Goal: Task Accomplishment & Management: Use online tool/utility

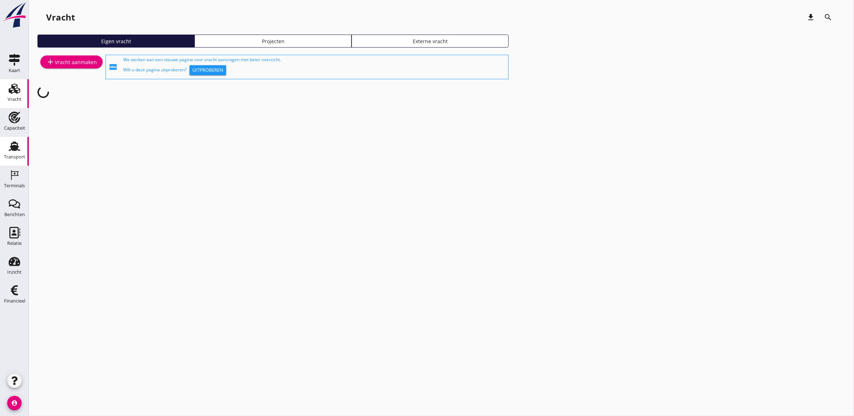
click at [9, 145] on icon "Transport" at bounding box center [15, 146] width 12 height 12
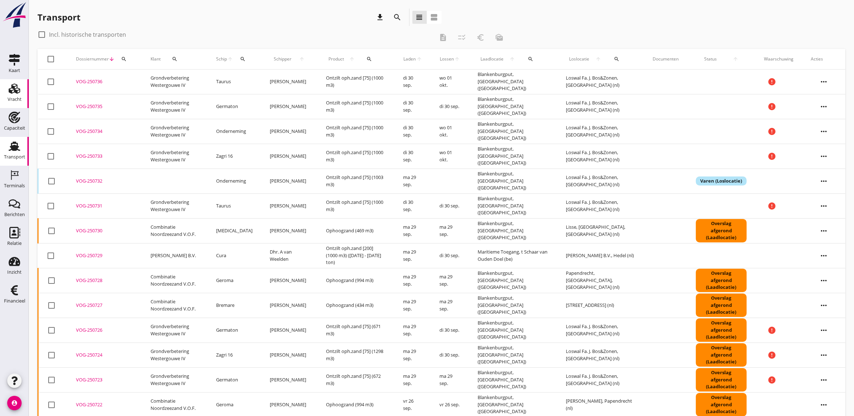
click at [13, 89] on icon "Vracht" at bounding box center [15, 89] width 12 height 12
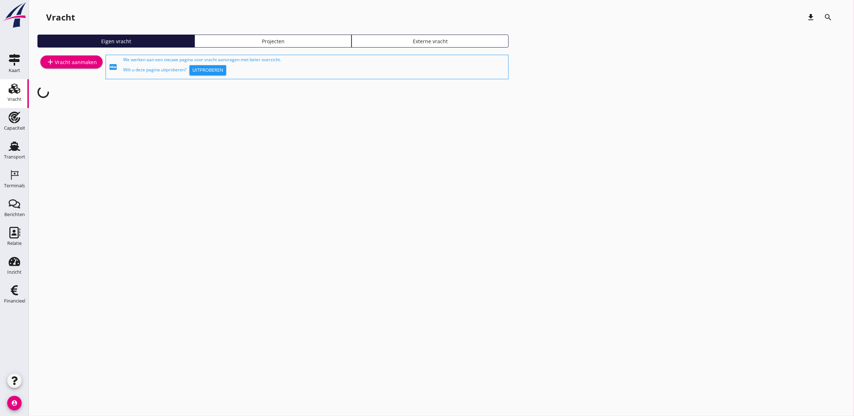
click at [275, 42] on div "Projecten" at bounding box center [273, 41] width 151 height 8
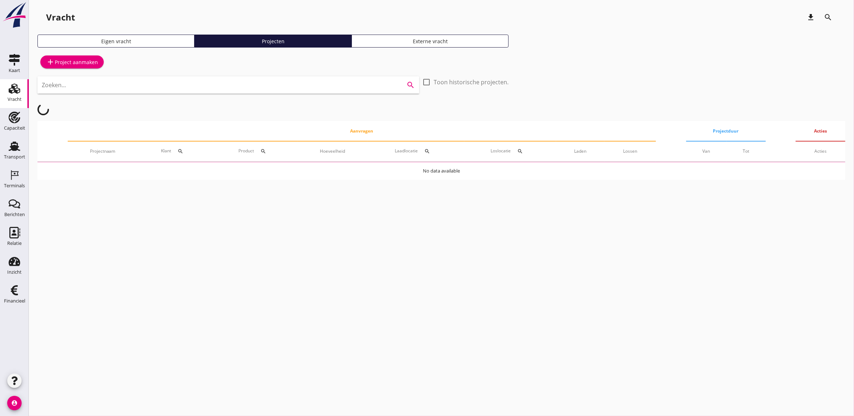
click at [319, 80] on input "Zoeken..." at bounding box center [218, 85] width 353 height 12
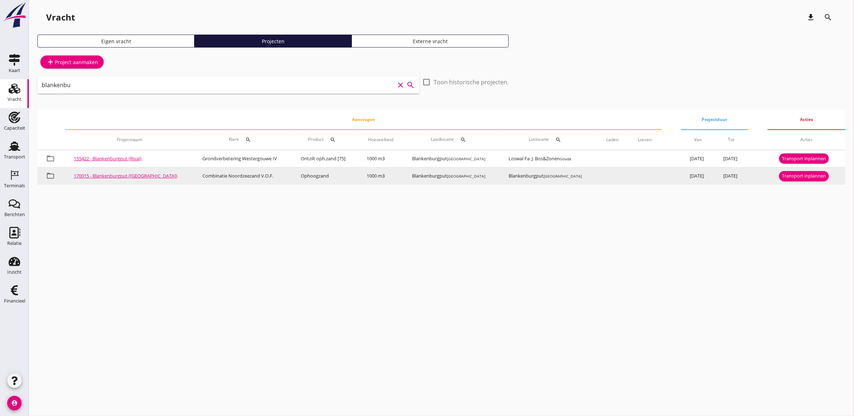
type input "blankenbu"
click at [798, 177] on div "Transport inplannen" at bounding box center [804, 175] width 44 height 7
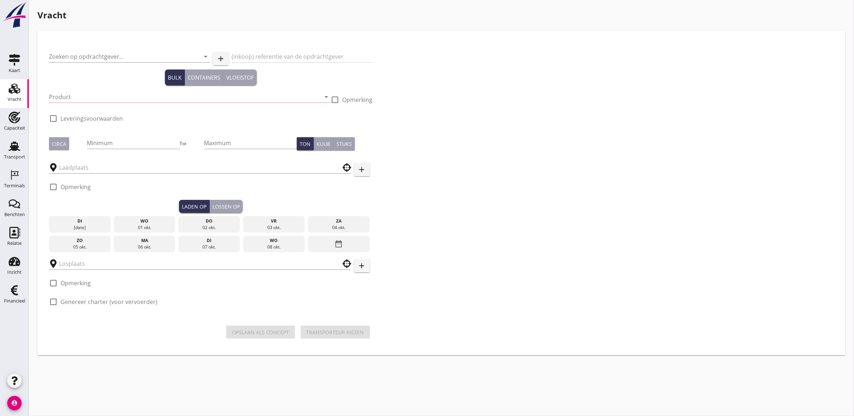
type input "Combinatie Noordzeezand V.O.F."
type input "Ophoogzand (6120)"
type input "1000"
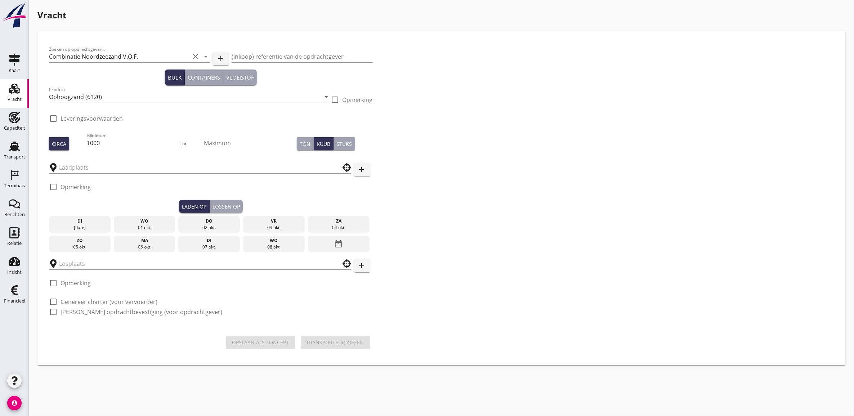
type input "Blankenburgput"
checkbox input "true"
type input "Blankenburgput"
checkbox input "true"
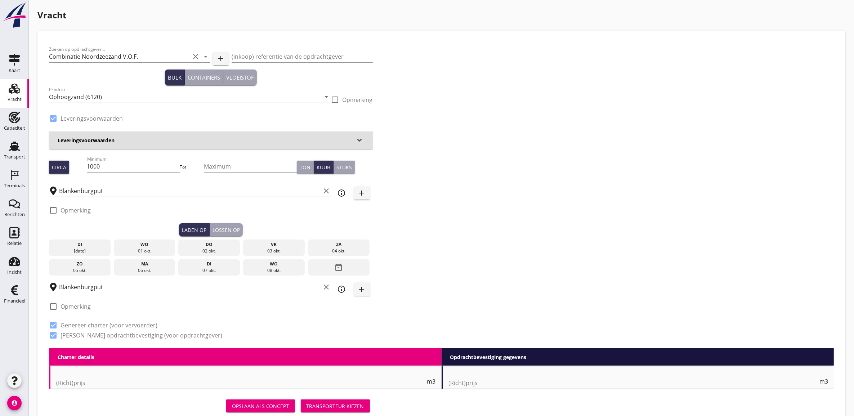
type input "1.15"
radio input "false"
type input "1.15"
radio input "false"
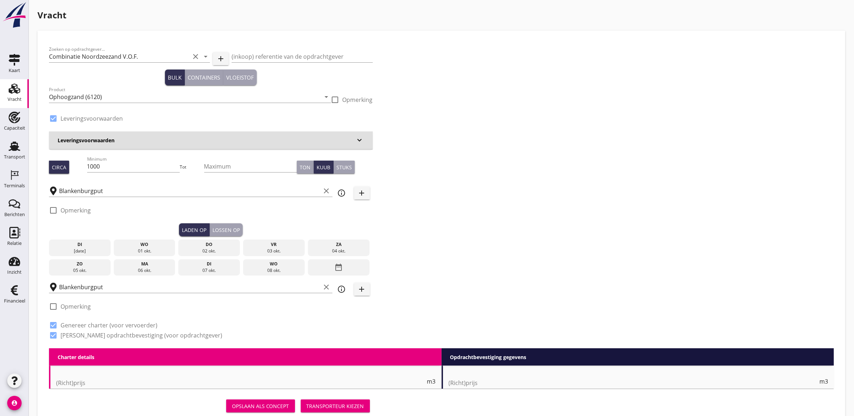
radio input "false"
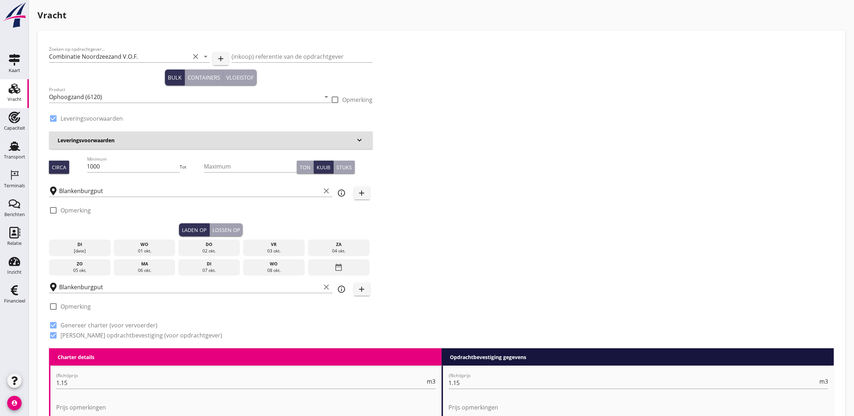
click at [87, 246] on div "di" at bounding box center [80, 244] width 58 height 6
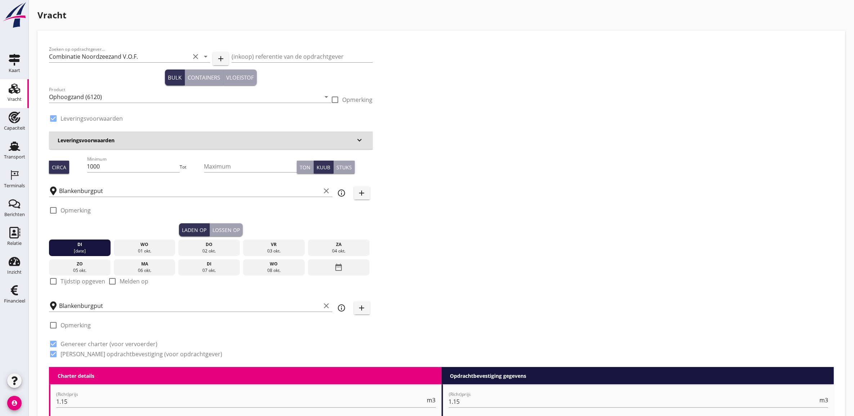
click at [229, 232] on div "Lossen op" at bounding box center [225, 230] width 27 height 8
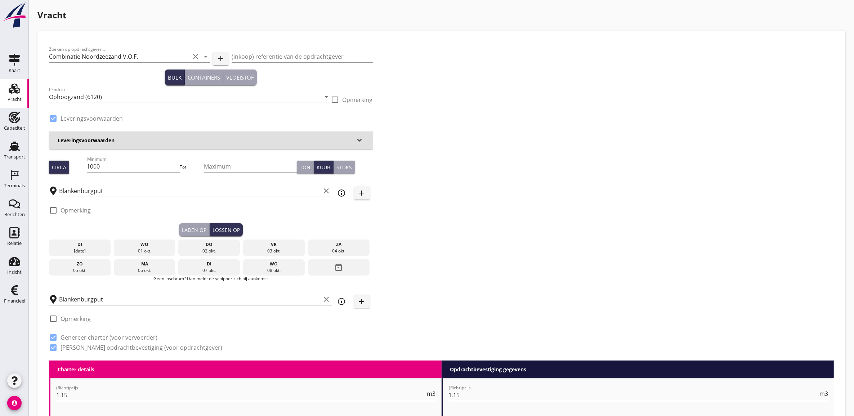
drag, startPoint x: 100, startPoint y: 242, endPoint x: 161, endPoint y: 235, distance: 61.6
click at [99, 242] on div "di" at bounding box center [80, 244] width 58 height 6
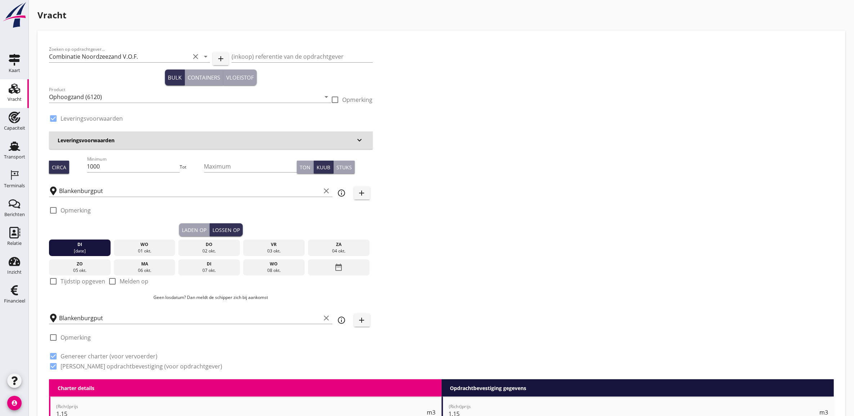
click at [198, 229] on div "Laden op" at bounding box center [194, 230] width 24 height 8
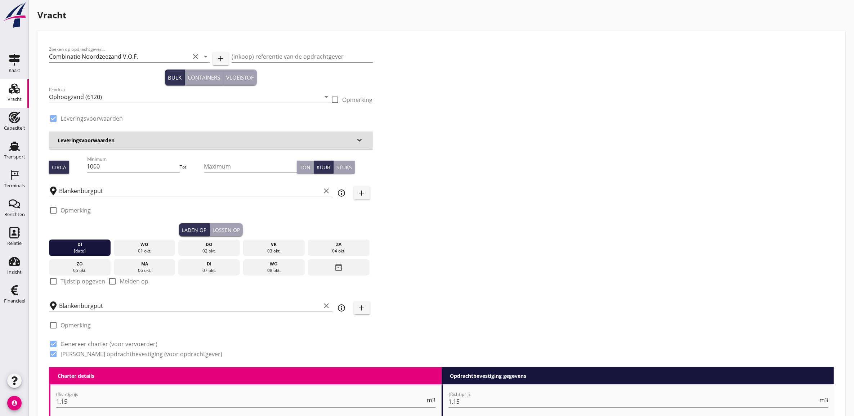
click at [73, 282] on label "Tijdstip opgeven" at bounding box center [82, 281] width 45 height 7
checkbox input "true"
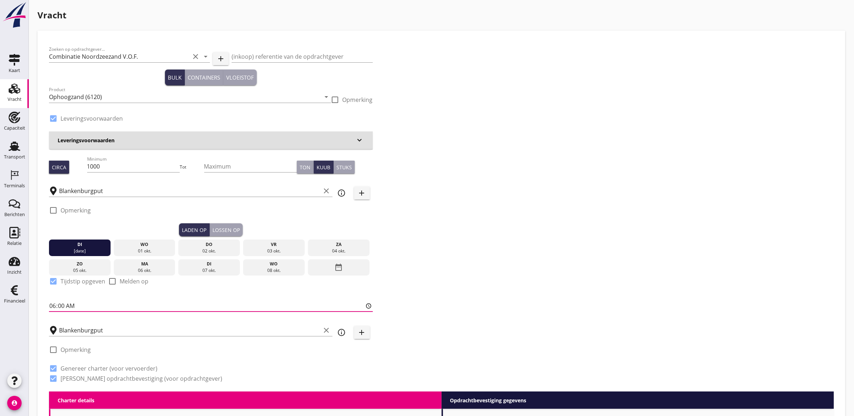
click at [53, 305] on input "06:00" at bounding box center [211, 306] width 324 height 12
type input "09:00"
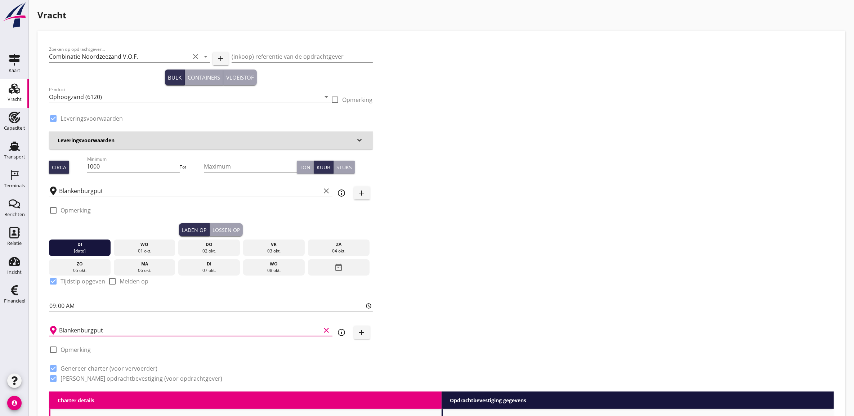
click at [147, 328] on input "Blankenburgput" at bounding box center [190, 330] width 262 height 12
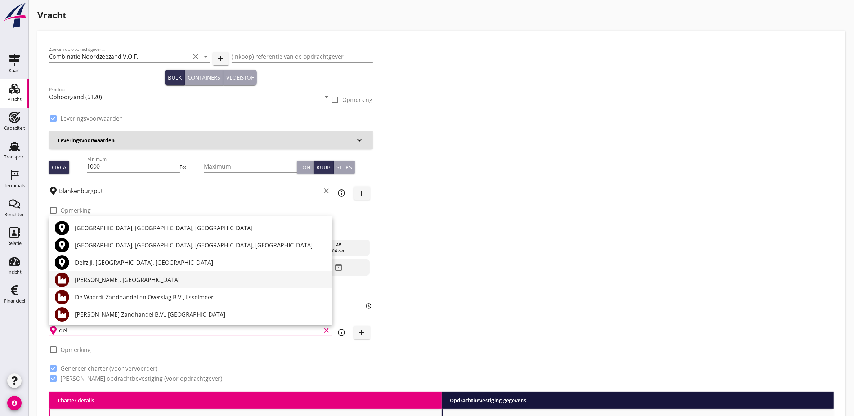
click at [136, 279] on div "[PERSON_NAME], [GEOGRAPHIC_DATA]" at bounding box center [201, 279] width 252 height 9
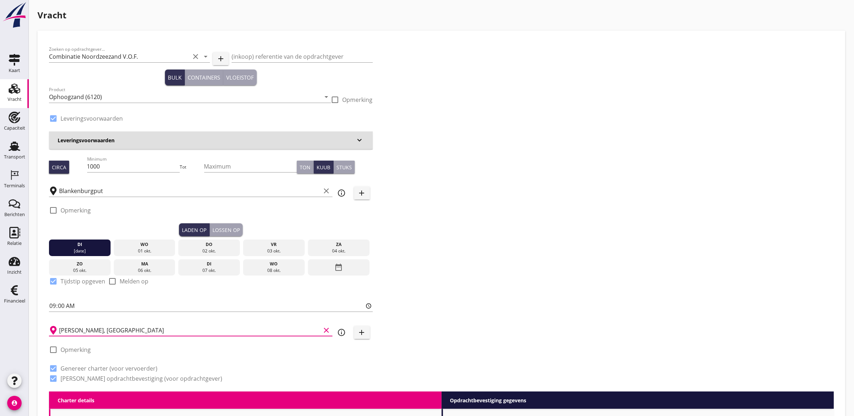
type input "[PERSON_NAME], [GEOGRAPHIC_DATA]"
click at [505, 267] on div "Zoeken op opdrachtgever... Combinatie Noordzeezand V.O.F. clear arrow_drop_down…" at bounding box center [441, 216] width 790 height 349
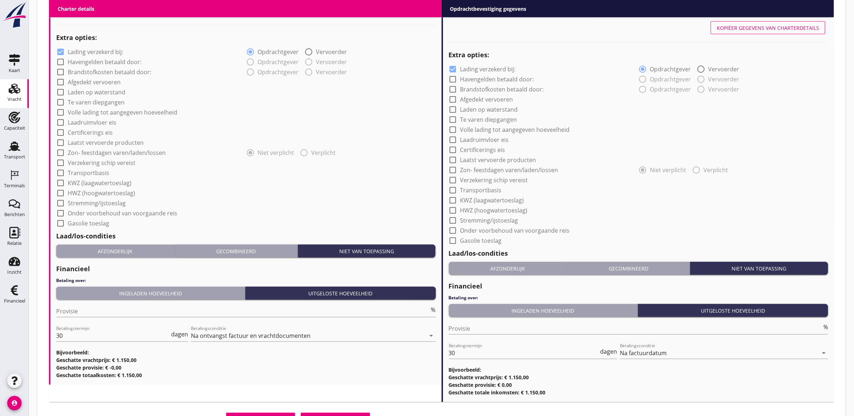
scroll to position [581, 0]
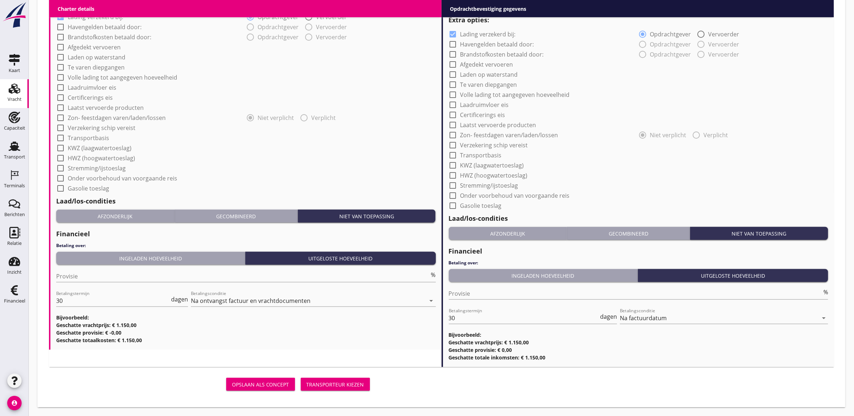
click at [347, 384] on div "Transporteur kiezen" at bounding box center [335, 385] width 58 height 8
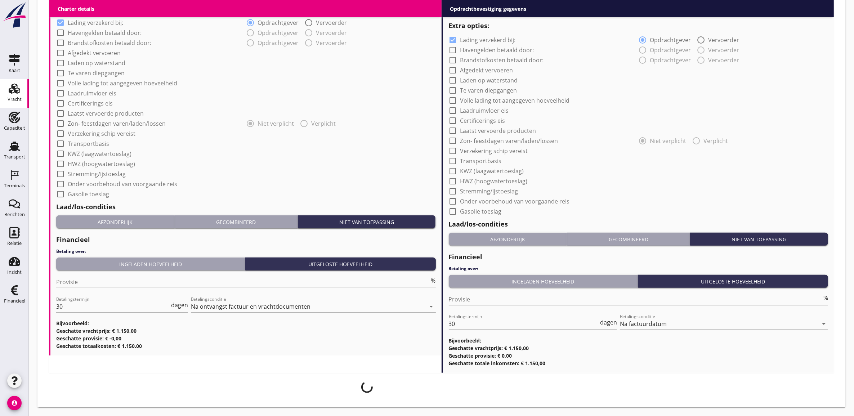
scroll to position [575, 0]
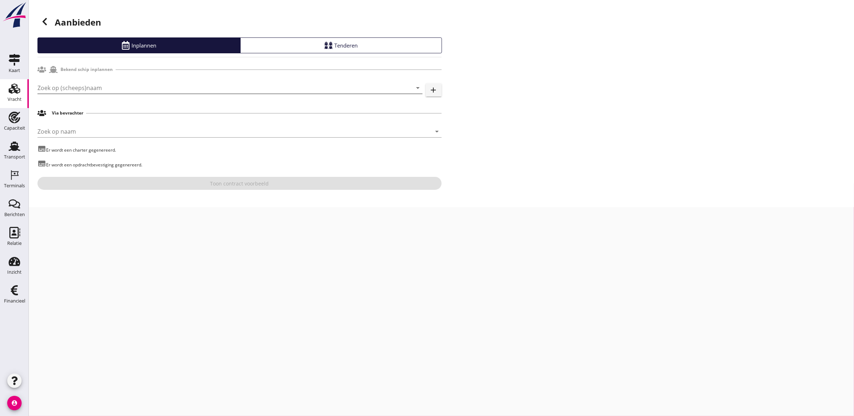
click at [145, 87] on input "Zoek op (scheeps)naam" at bounding box center [219, 88] width 365 height 12
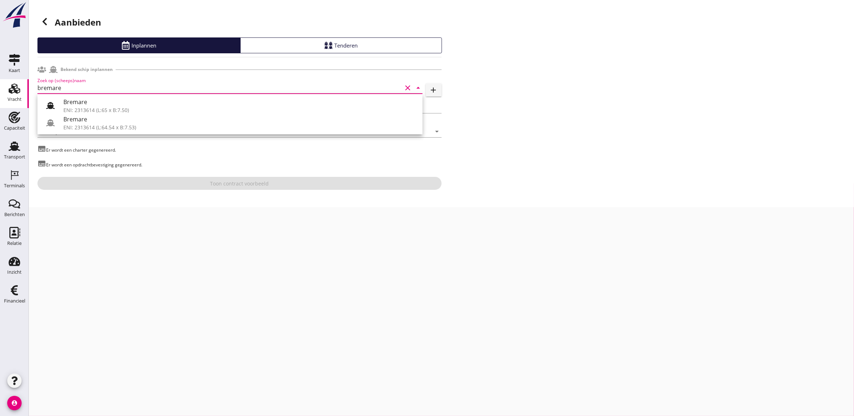
click at [179, 98] on div "Bremare" at bounding box center [239, 102] width 353 height 9
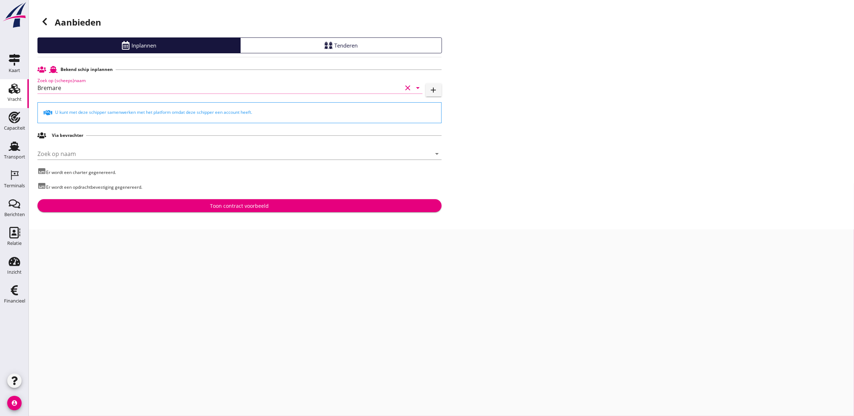
type input "Bremare"
click at [292, 197] on div "Bekend schip inplannen Zoek op (scheeps)naam Bremare clear arrow_drop_down add …" at bounding box center [239, 137] width 404 height 149
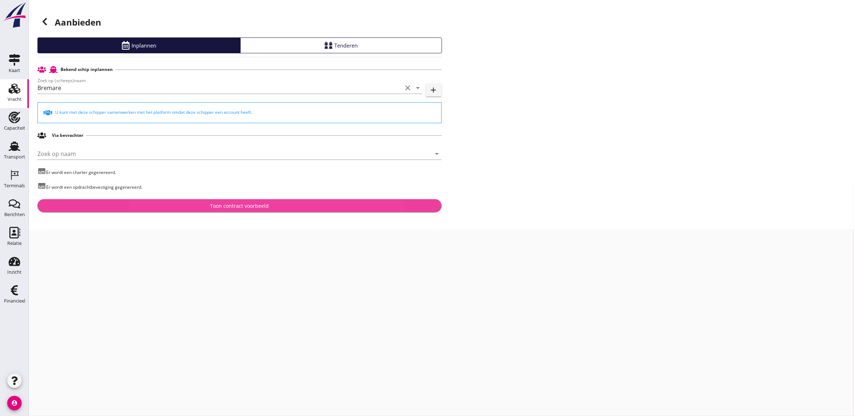
click at [295, 203] on div "Toon contract voorbeeld" at bounding box center [239, 206] width 392 height 8
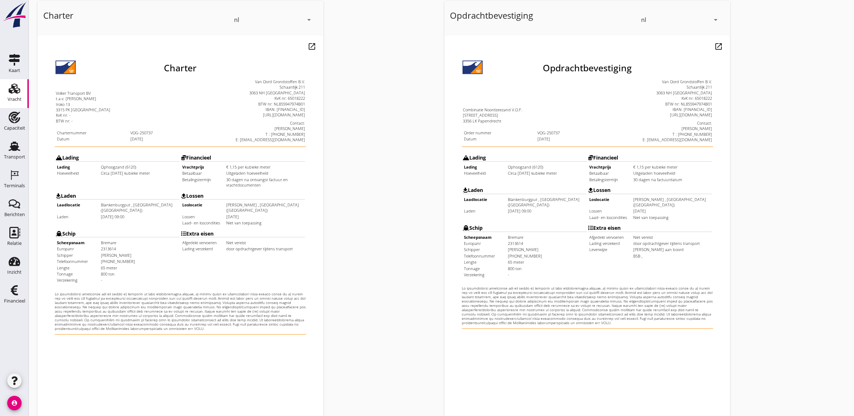
scroll to position [117, 0]
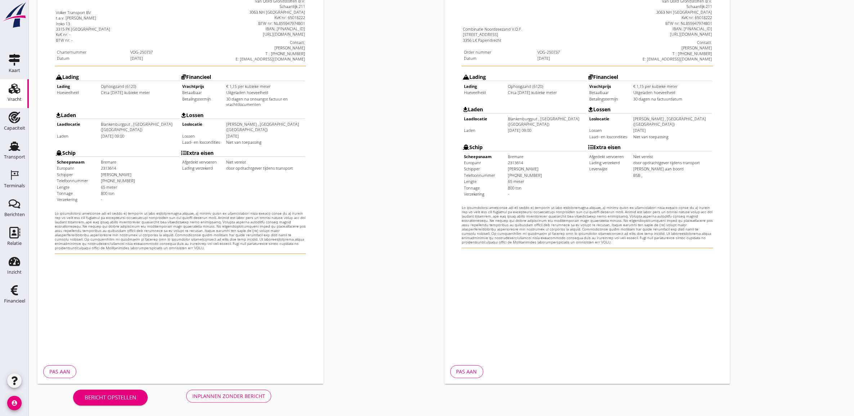
click at [267, 389] on div "Bericht opstellen Inplannen zonder bericht" at bounding box center [171, 396] width 269 height 24
click at [264, 393] on div "Inplannen zonder bericht" at bounding box center [228, 396] width 73 height 8
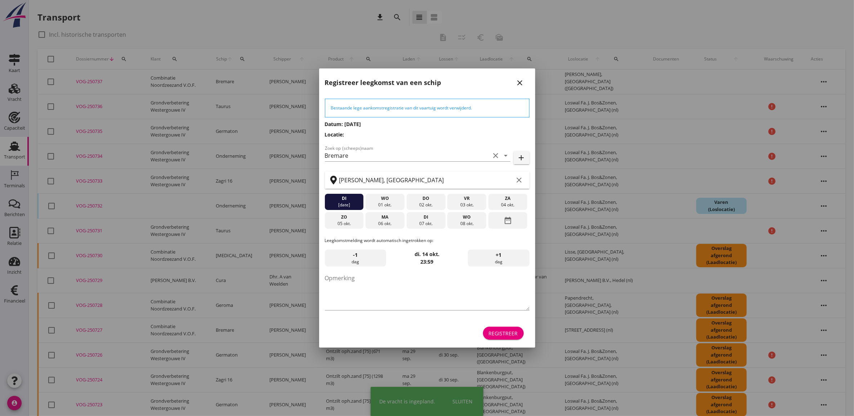
click at [503, 327] on button "Registreer" at bounding box center [503, 333] width 41 height 13
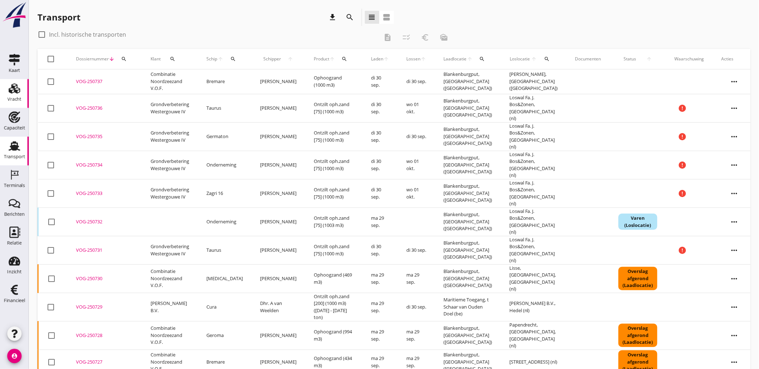
click at [13, 92] on use at bounding box center [15, 89] width 12 height 10
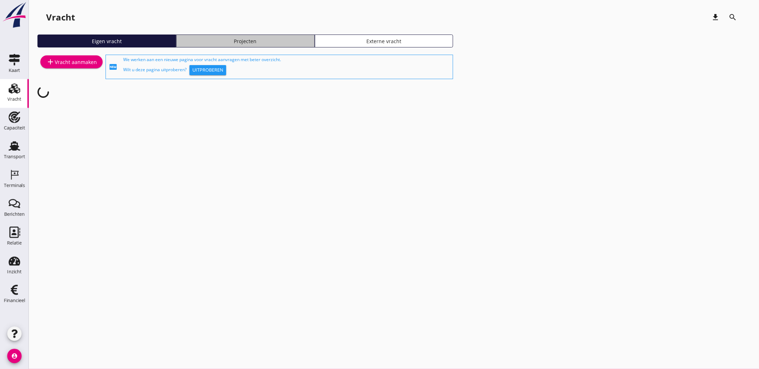
click at [244, 35] on link "Projecten" at bounding box center [245, 41] width 139 height 13
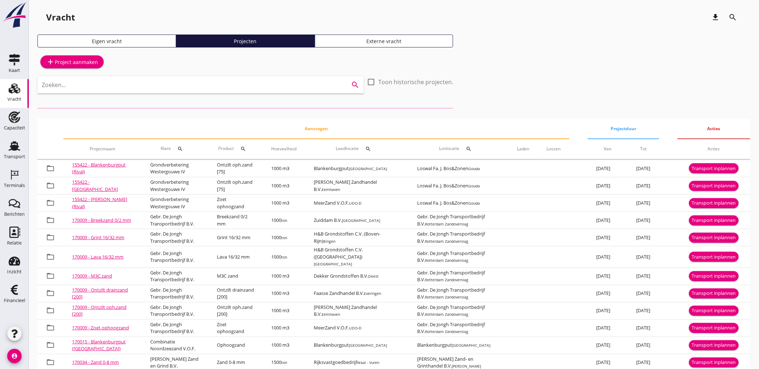
click at [161, 84] on input "Zoeken..." at bounding box center [190, 85] width 297 height 12
click at [163, 85] on input "Zoeken..." at bounding box center [190, 85] width 297 height 12
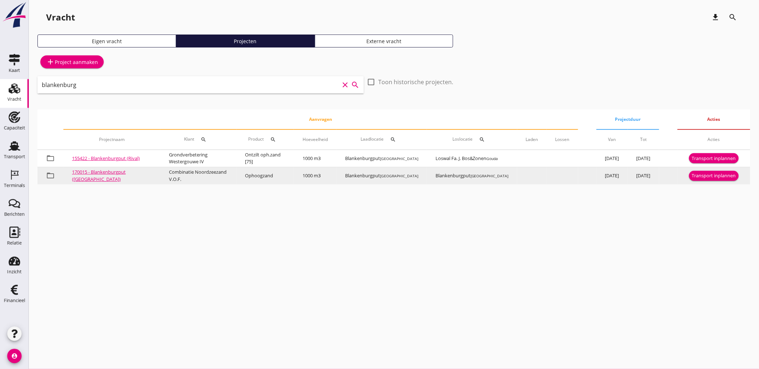
type input "blankenburg"
click at [709, 175] on div "Transport inplannen" at bounding box center [714, 175] width 44 height 7
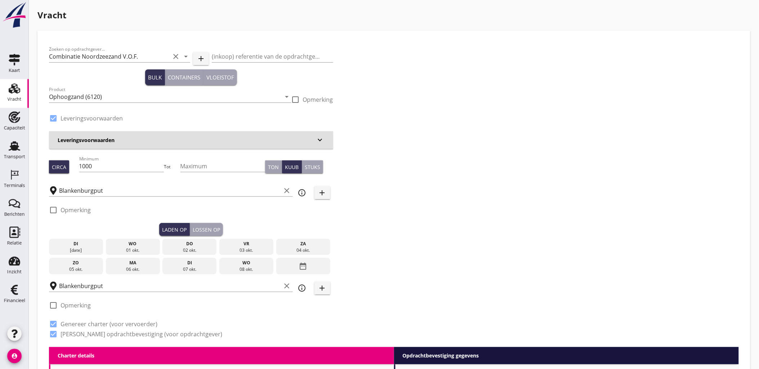
click at [136, 242] on div "wo" at bounding box center [133, 244] width 50 height 6
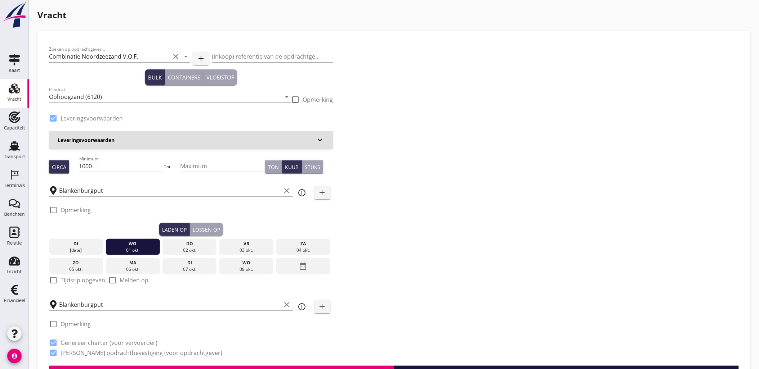
click at [95, 247] on div "di" at bounding box center [76, 244] width 50 height 6
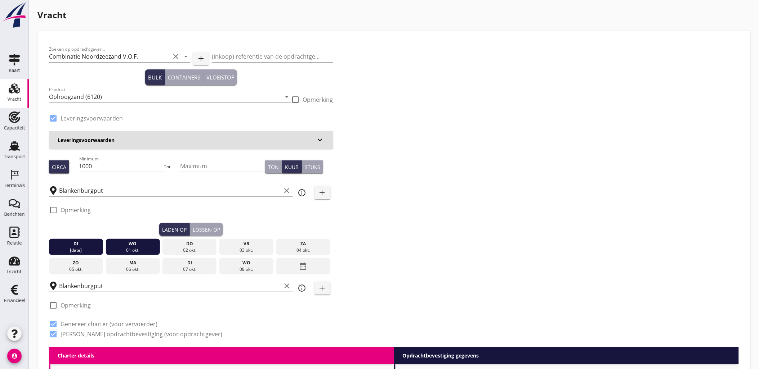
click at [132, 249] on div "01 okt." at bounding box center [133, 250] width 50 height 6
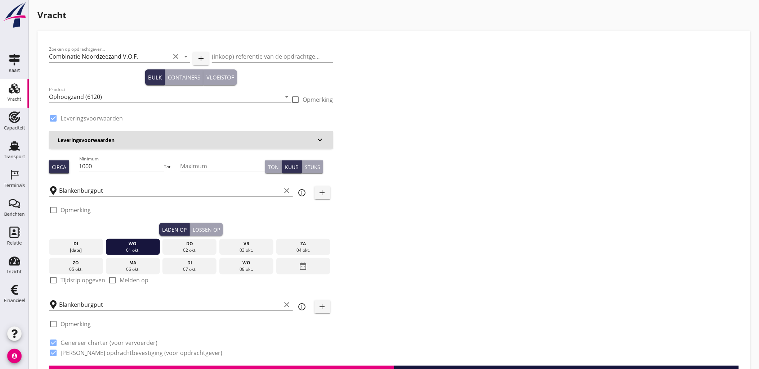
click at [131, 245] on div "wo" at bounding box center [133, 244] width 50 height 6
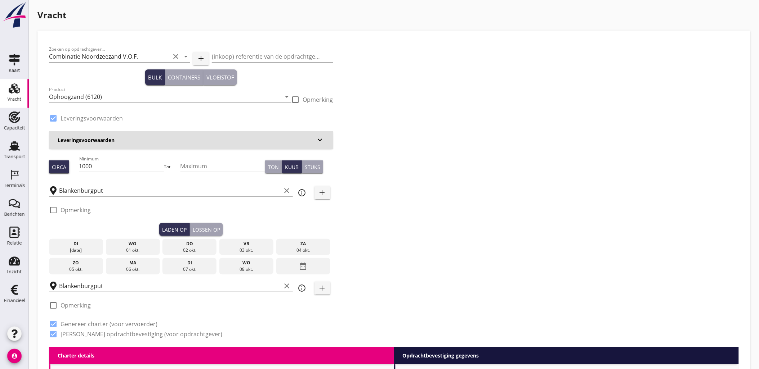
click at [80, 246] on div "di" at bounding box center [76, 244] width 50 height 6
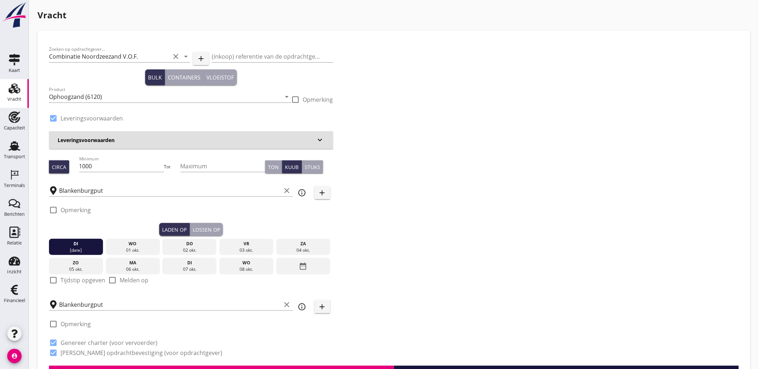
click at [92, 278] on label "Tijdstip opgeven" at bounding box center [82, 280] width 45 height 7
checkbox input "true"
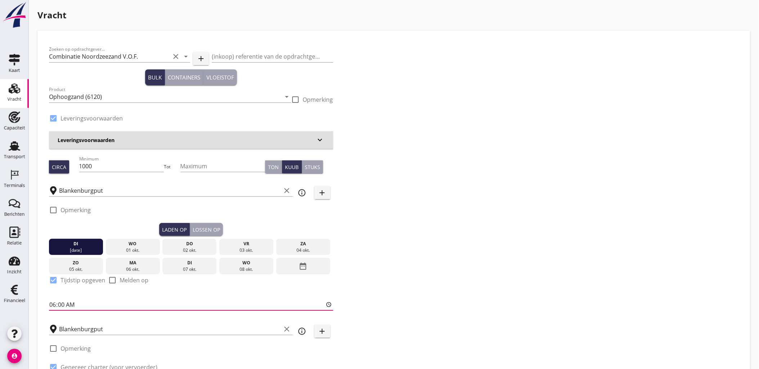
click at [58, 301] on input "06:00" at bounding box center [191, 305] width 284 height 12
type input "15:00"
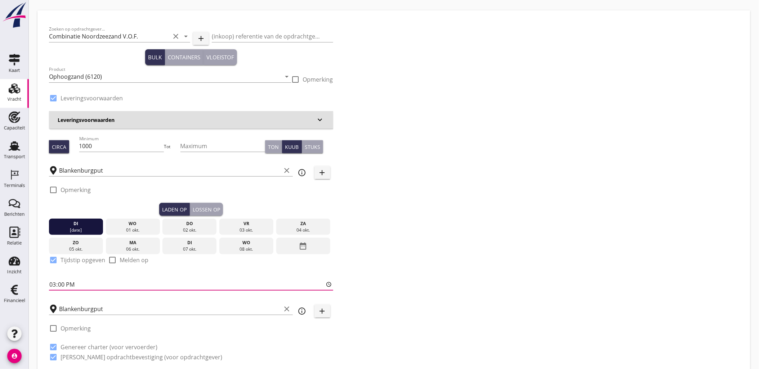
scroll to position [40, 0]
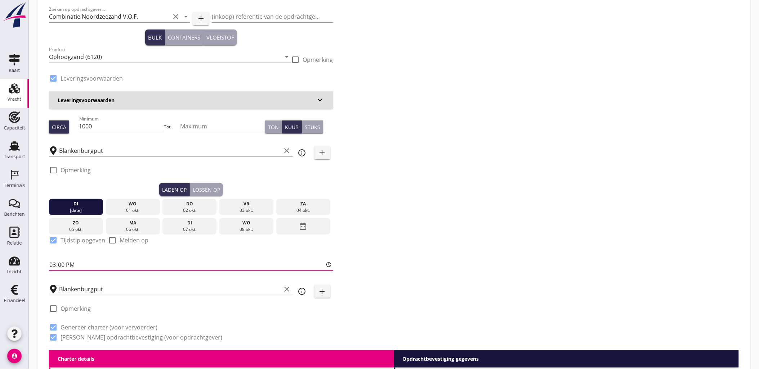
click at [206, 191] on div "Lossen op" at bounding box center [206, 190] width 27 height 8
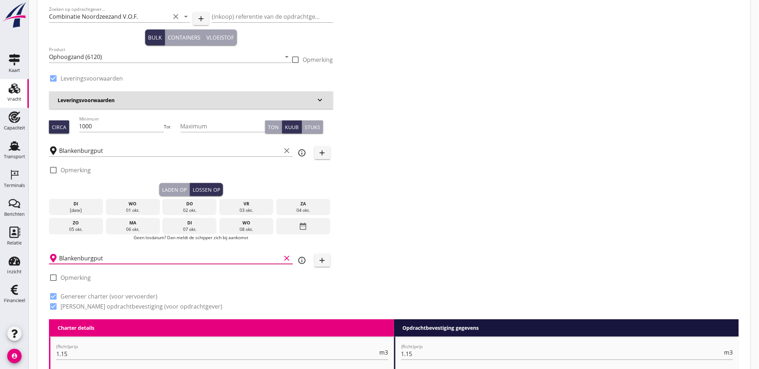
click at [106, 263] on input "Blankenburgput" at bounding box center [170, 259] width 222 height 12
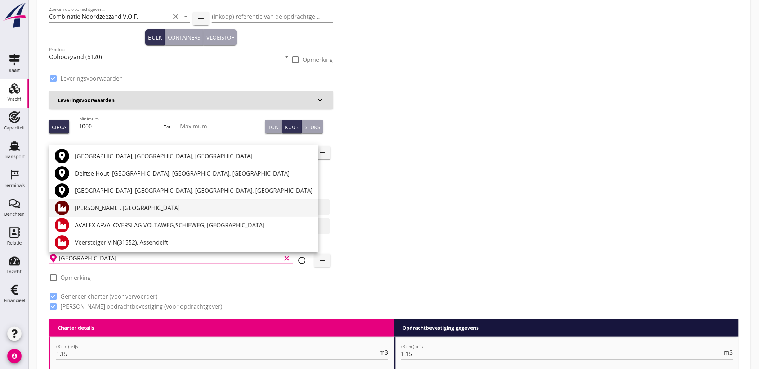
click at [110, 210] on div "[PERSON_NAME], [GEOGRAPHIC_DATA]" at bounding box center [194, 208] width 238 height 9
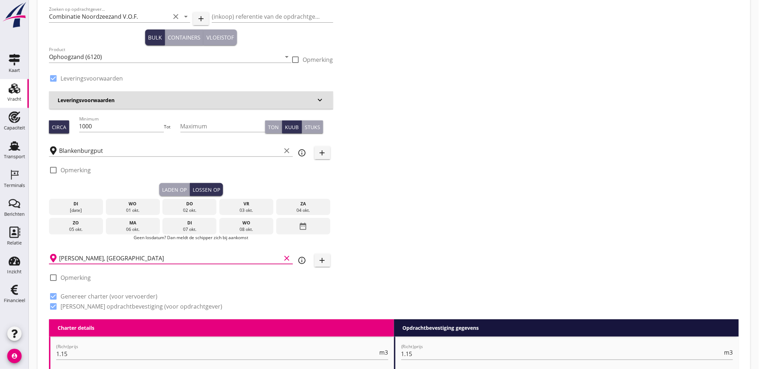
type input "[PERSON_NAME], [GEOGRAPHIC_DATA]"
click at [441, 211] on div "Zoeken op opdrachtgever... Combinatie Noordzeezand V.O.F. clear arrow_drop_down…" at bounding box center [393, 161] width 695 height 318
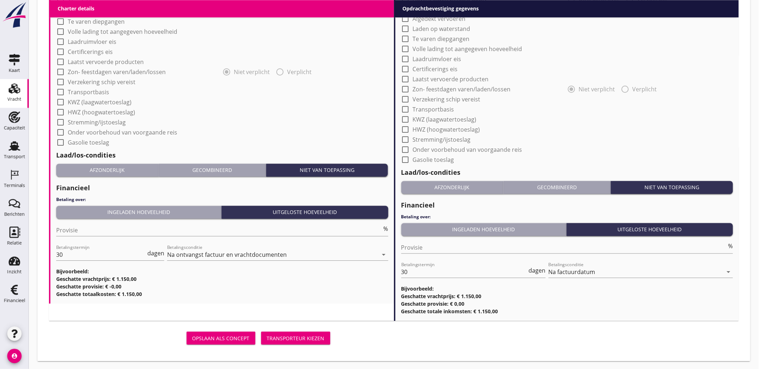
click at [309, 335] on div "Transporteur kiezen" at bounding box center [296, 339] width 58 height 8
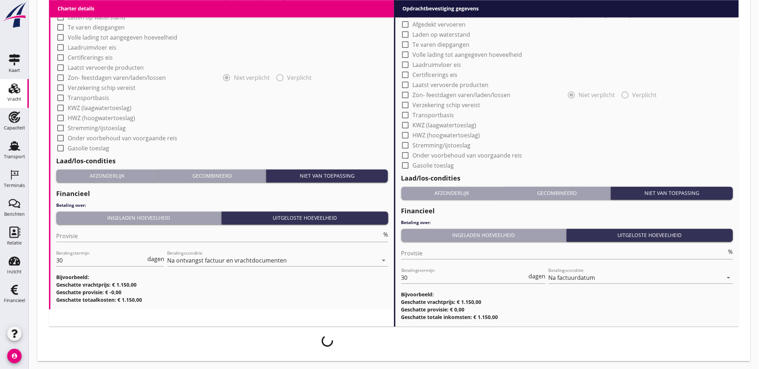
scroll to position [270, 0]
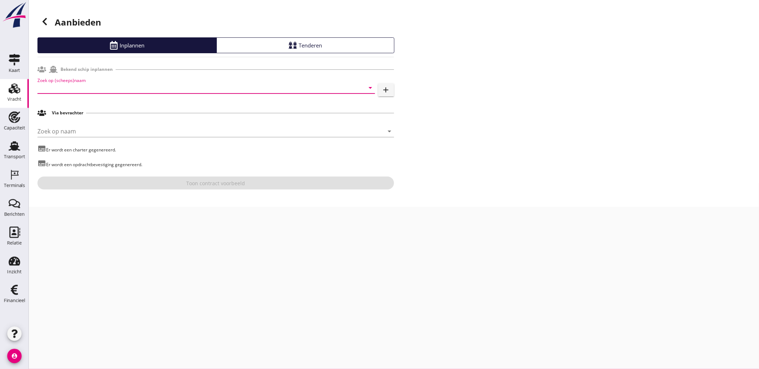
click at [117, 90] on input "Zoek op (scheeps)naam" at bounding box center [195, 88] width 317 height 12
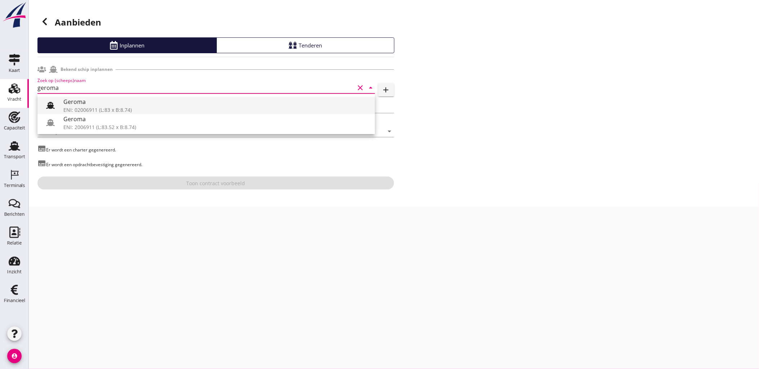
click at [119, 98] on div "Geroma" at bounding box center [216, 102] width 306 height 9
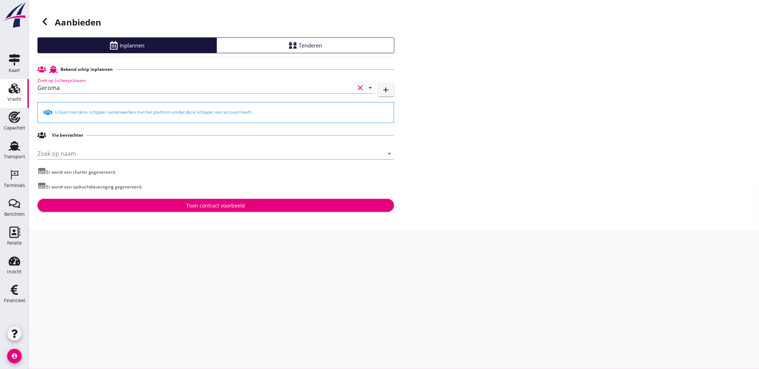
type input "Geroma"
click at [256, 207] on div "Toon contract voorbeeld" at bounding box center [215, 206] width 345 height 8
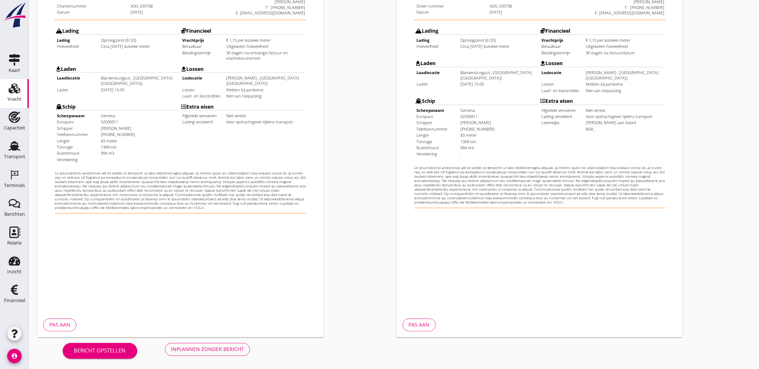
click at [235, 350] on div "Inplannen zonder bericht" at bounding box center [207, 350] width 73 height 8
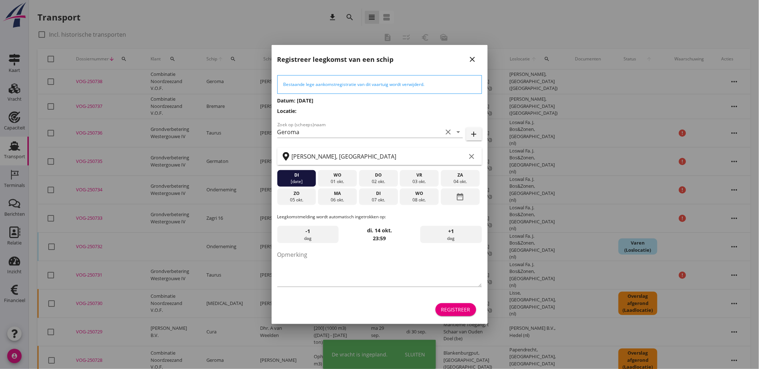
click at [458, 310] on div "Registreer" at bounding box center [455, 310] width 29 height 8
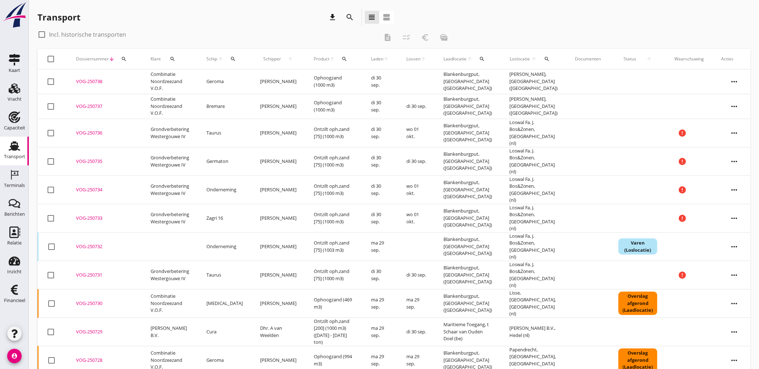
click at [726, 82] on icon "more_horiz" at bounding box center [734, 82] width 20 height 20
click at [735, 136] on div "Vracht aanpassen" at bounding box center [723, 137] width 51 height 9
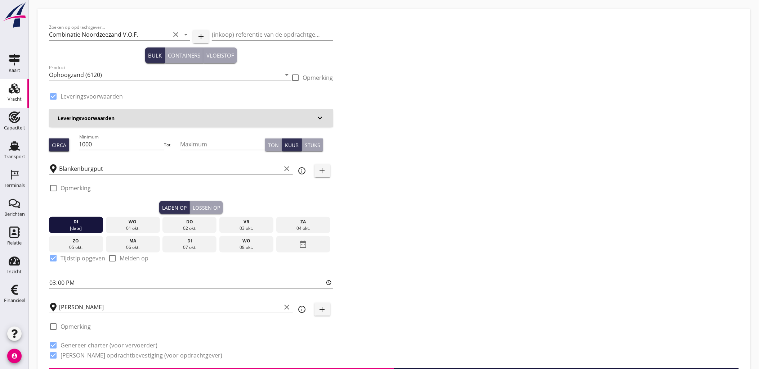
scroll to position [40, 0]
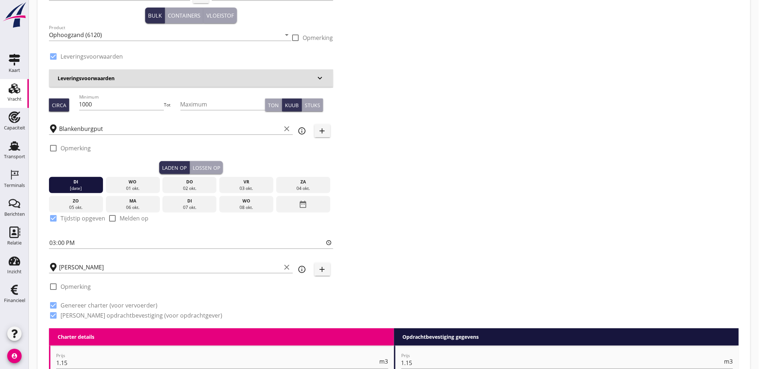
click at [218, 165] on div "Lossen op" at bounding box center [206, 168] width 27 height 8
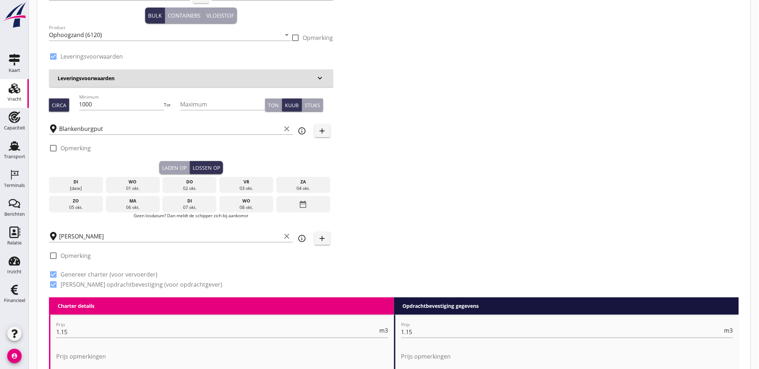
click at [99, 181] on div "di" at bounding box center [76, 182] width 50 height 6
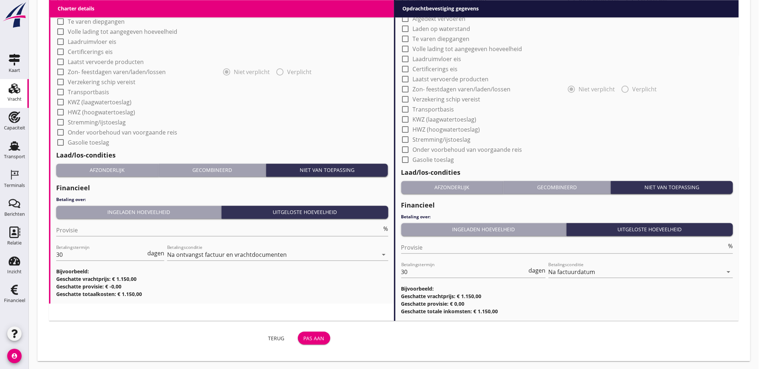
click at [309, 337] on div "Pas aan" at bounding box center [314, 339] width 21 height 8
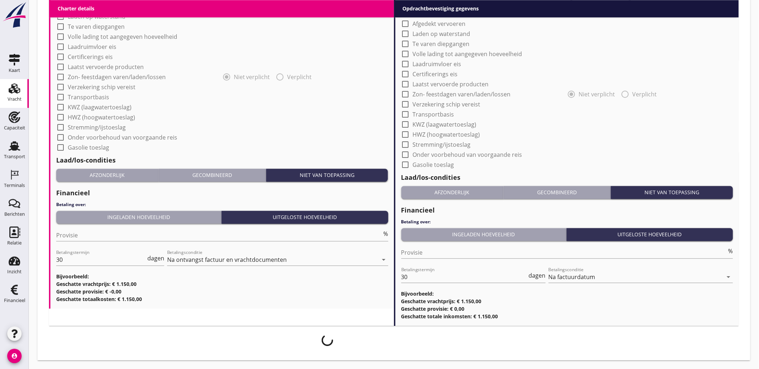
scroll to position [587, 0]
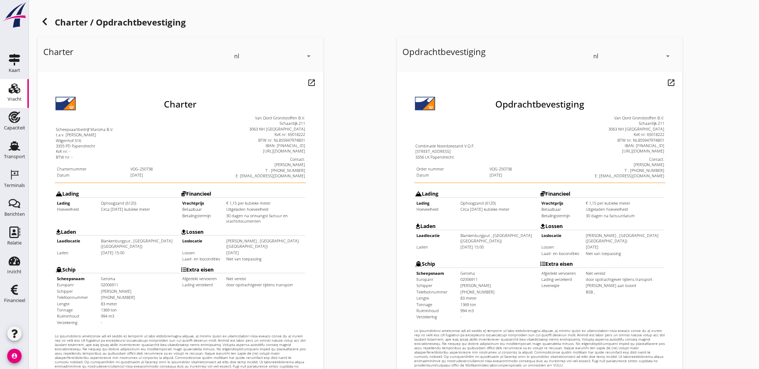
scroll to position [163, 0]
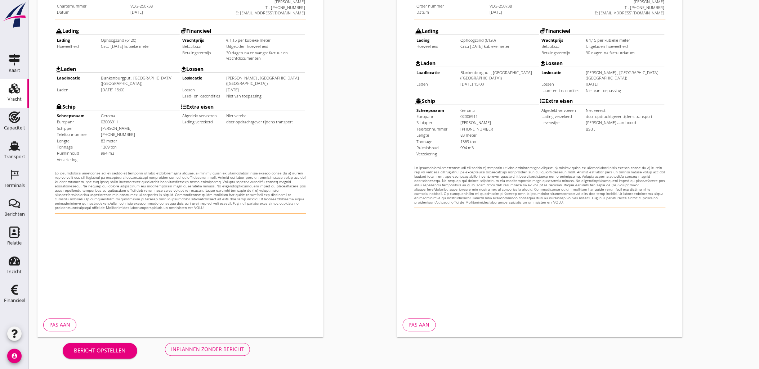
click at [218, 346] on div "Inplannen zonder bericht" at bounding box center [207, 350] width 73 height 8
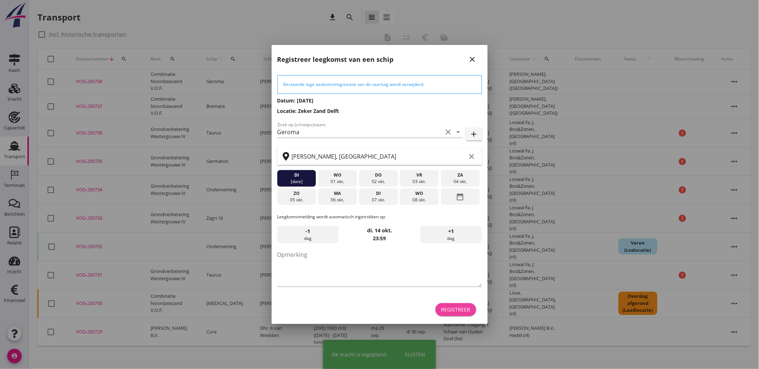
click at [451, 308] on div "Registreer" at bounding box center [455, 310] width 29 height 8
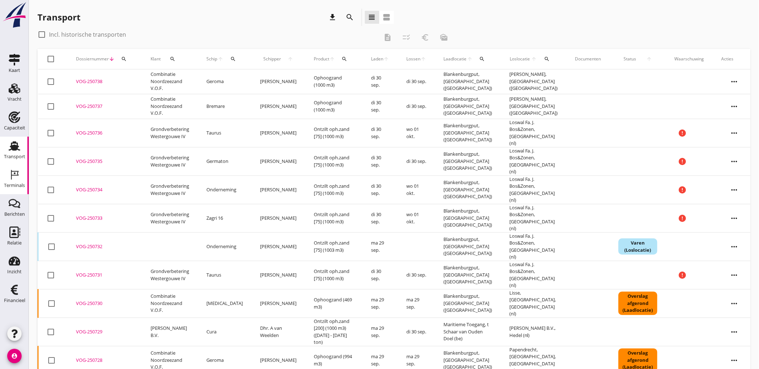
click at [22, 182] on div "Terminals" at bounding box center [14, 186] width 21 height 10
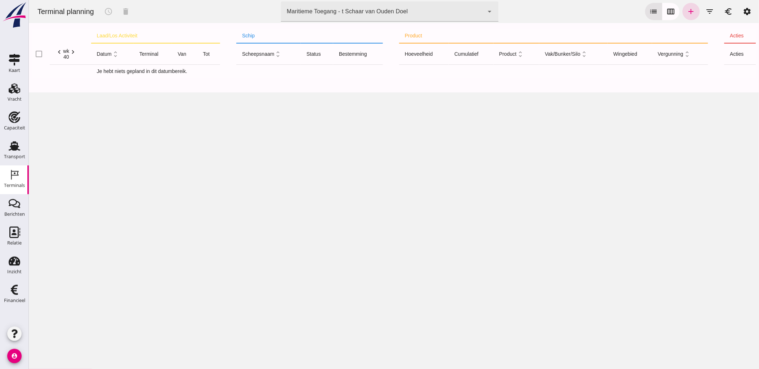
click at [394, 22] on div "Terminal planning schedule delete terminal Maritieme Toegang - t Schaar van Oud…" at bounding box center [393, 11] width 724 height 23
click at [393, 15] on div "Maritieme Toegang - t Schaar van Ouden Doel" at bounding box center [346, 11] width 121 height 9
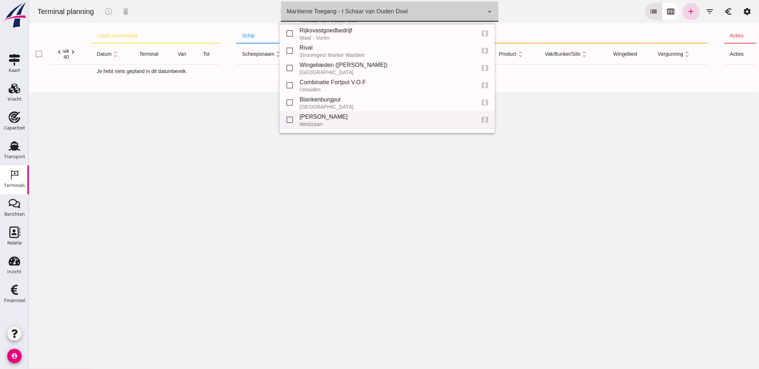
scroll to position [32, 0]
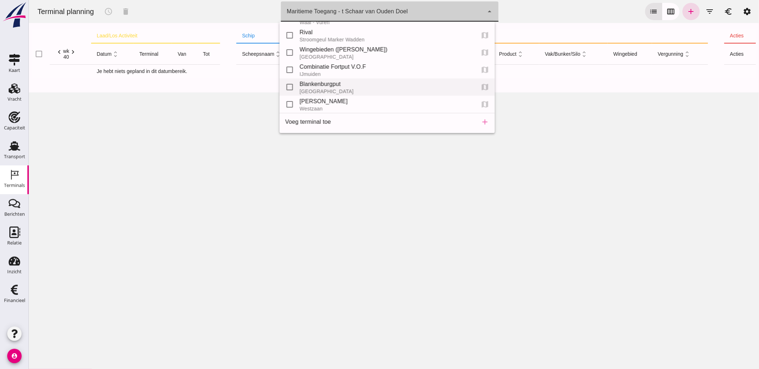
click at [323, 91] on div "[GEOGRAPHIC_DATA]" at bounding box center [384, 92] width 170 height 6
type input "e6c78bfd-e3f1-4bb9-b01e-b37ce3668b52"
checkbox input "false"
checkbox input "true"
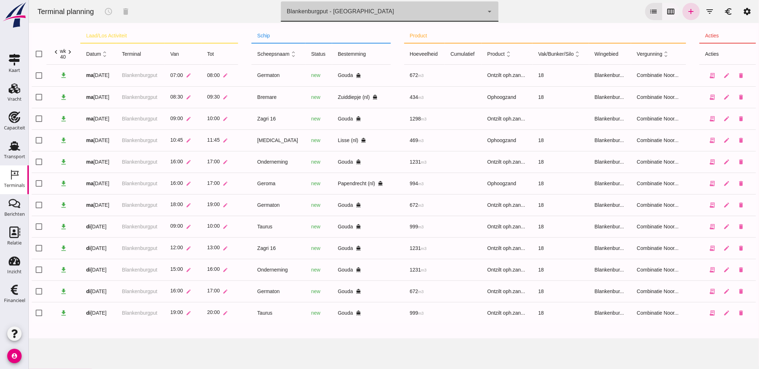
click at [669, 9] on icon "calendar_view_week" at bounding box center [670, 11] width 9 height 9
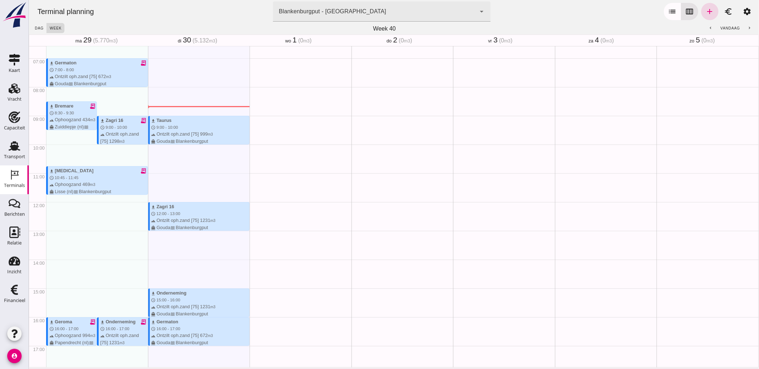
scroll to position [230, 0]
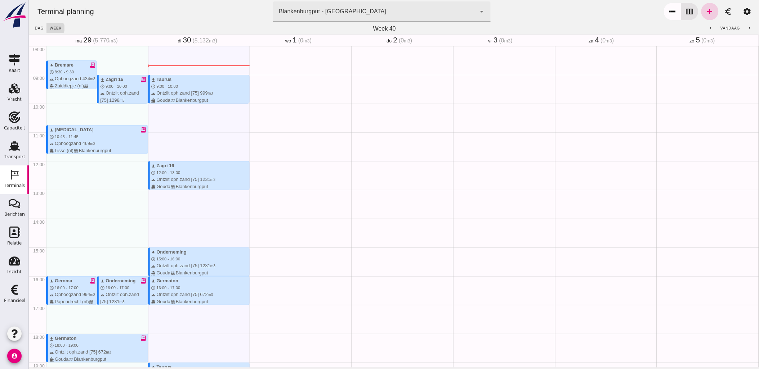
click at [705, 13] on icon "add" at bounding box center [709, 11] width 9 height 9
type input "Combinatie Noordzeezand V.O.F."
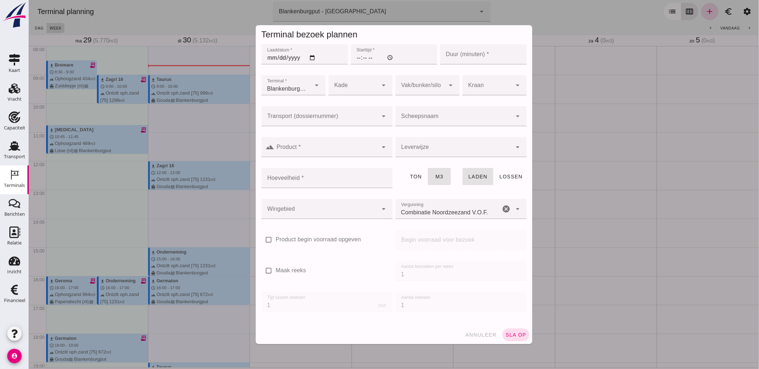
click at [311, 59] on input "Laaddatum *" at bounding box center [304, 54] width 86 height 20
type input "[DATE]"
click at [350, 56] on input "Starttijd *" at bounding box center [393, 54] width 86 height 20
type input "09:00"
type input "60"
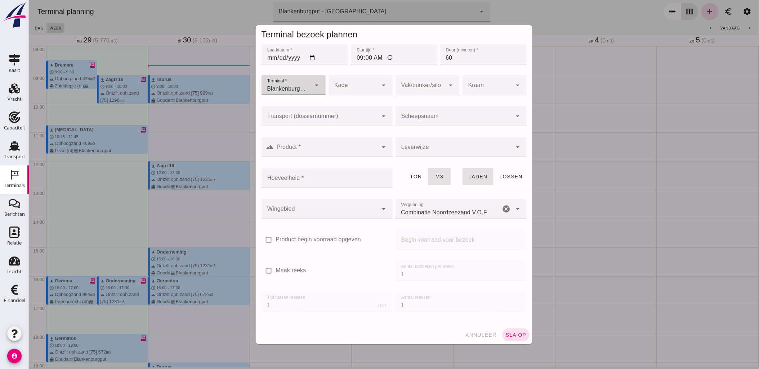
click at [355, 113] on div at bounding box center [319, 116] width 117 height 20
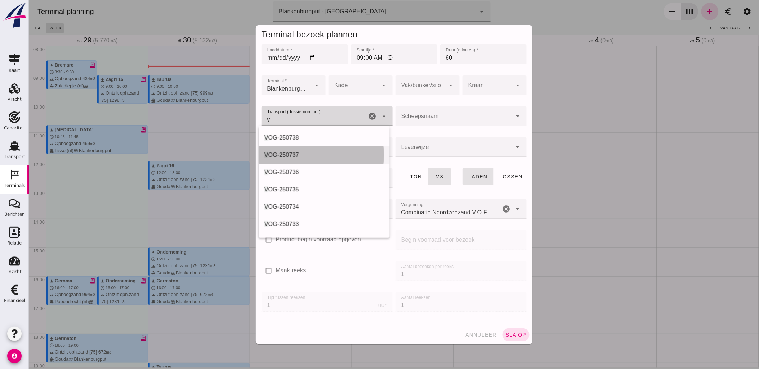
click at [292, 152] on span "OG-250737" at bounding box center [283, 155] width 31 height 6
type input "VOG-250737"
type input "franco_on_board"
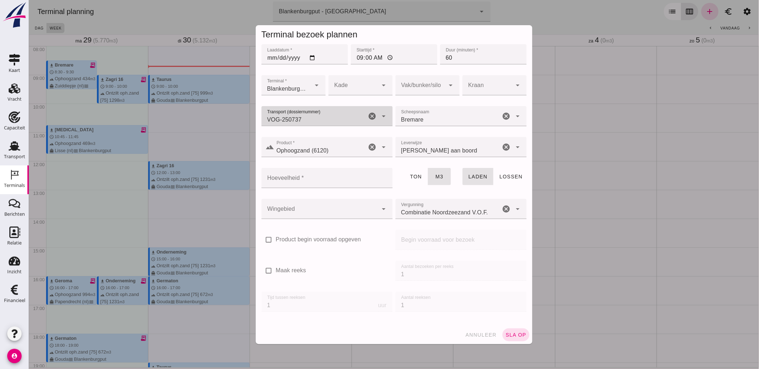
type input "VOG-250737"
click at [415, 85] on div at bounding box center [420, 85] width 50 height 20
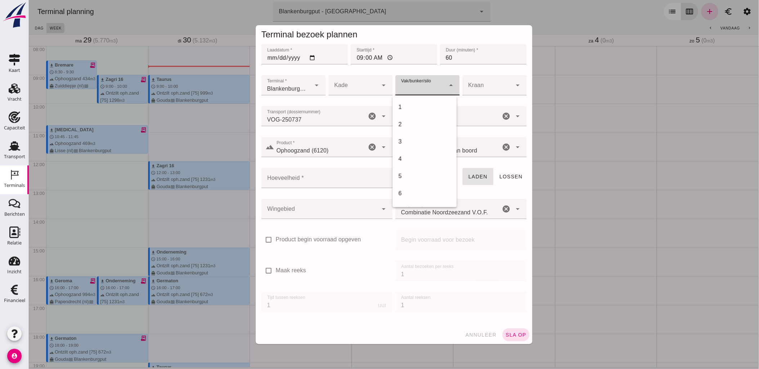
scroll to position [293, 0]
click at [414, 109] on div "18" at bounding box center [424, 107] width 53 height 9
type input "366"
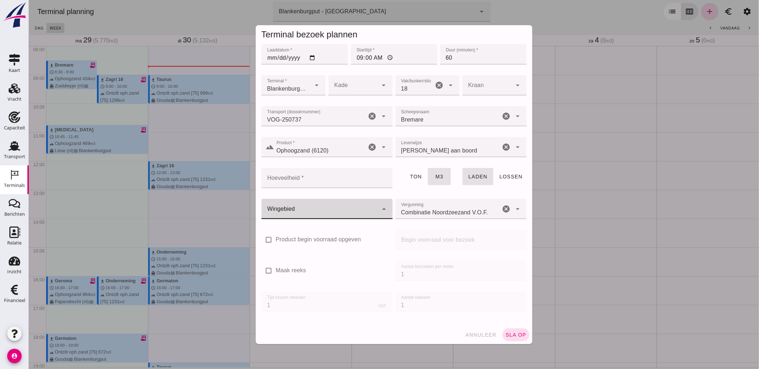
click at [349, 207] on div at bounding box center [319, 209] width 117 height 20
click at [331, 236] on div "Blankenburgput" at bounding box center [323, 230] width 131 height 17
type input "333"
click at [329, 181] on input "Hoeveelheid *" at bounding box center [324, 178] width 127 height 20
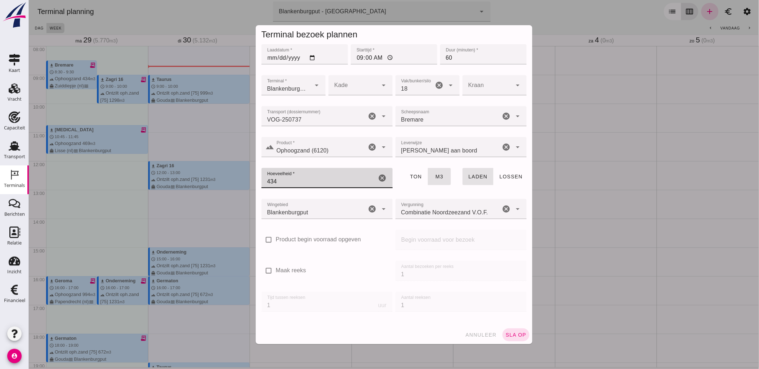
type input "434"
click at [505, 336] on span "sla op" at bounding box center [515, 335] width 21 height 6
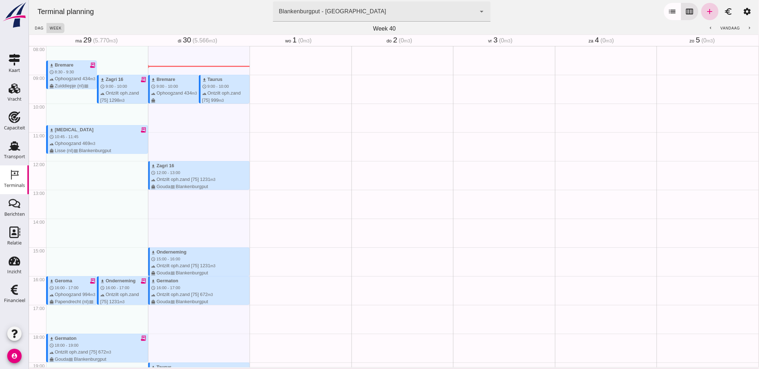
click at [701, 12] on link "add" at bounding box center [709, 11] width 17 height 17
type input "Combinatie Noordzeezand V.O.F."
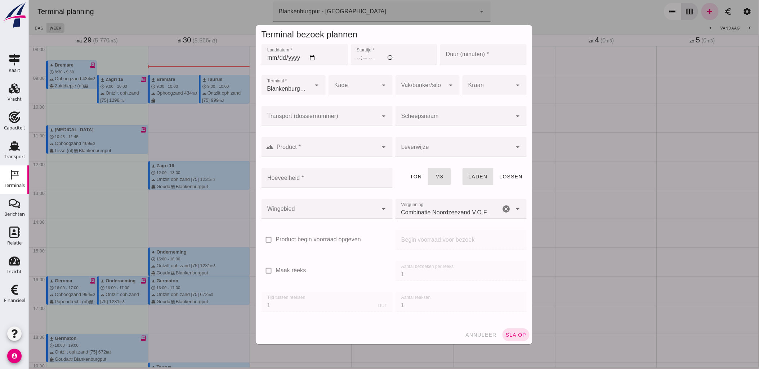
click at [308, 57] on input "Laaddatum *" at bounding box center [304, 54] width 86 height 20
type input "[DATE]"
click at [358, 60] on input "Starttijd *" at bounding box center [393, 54] width 86 height 20
type input "15:00"
type input "60"
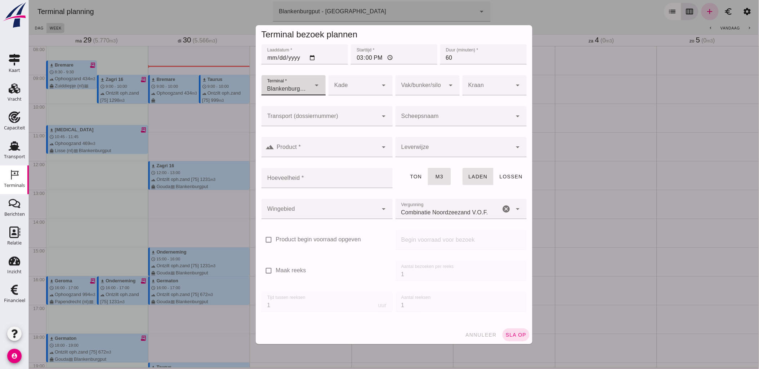
click at [357, 115] on div at bounding box center [319, 116] width 117 height 20
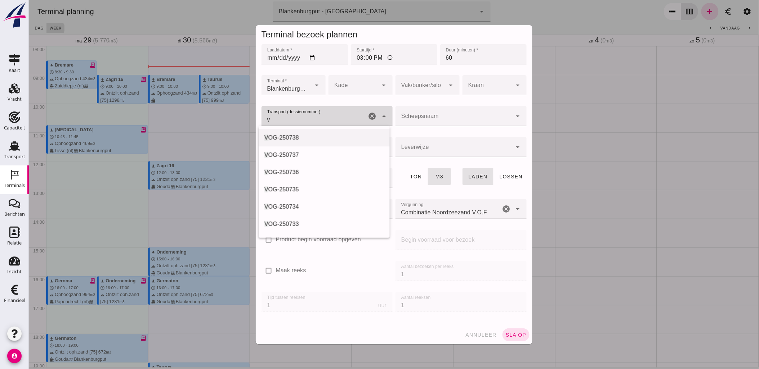
click at [325, 137] on div "V OG-250738" at bounding box center [324, 138] width 120 height 9
type input "VOG-250738"
type input "franco_on_board"
type input "994"
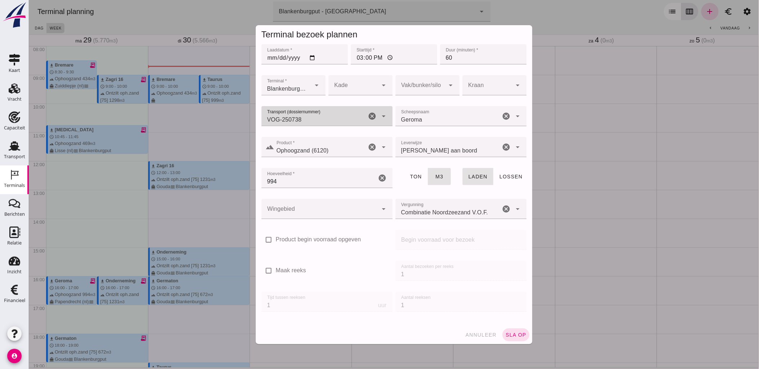
type input "VOG-250738"
click at [412, 86] on div at bounding box center [420, 85] width 50 height 20
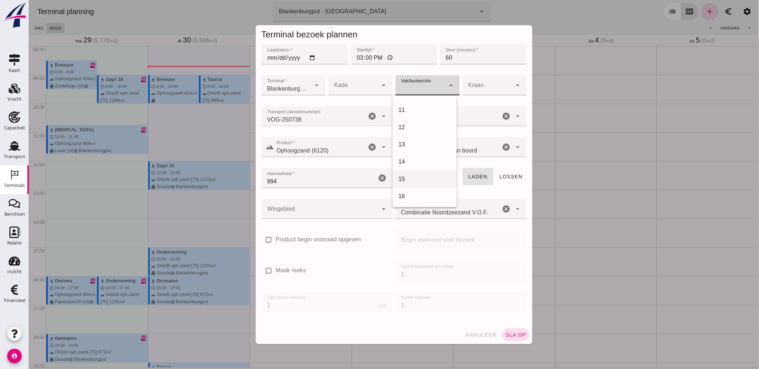
scroll to position [200, 0]
click at [423, 197] on div "18" at bounding box center [424, 201] width 53 height 9
type input "366"
click at [334, 200] on div at bounding box center [319, 209] width 117 height 20
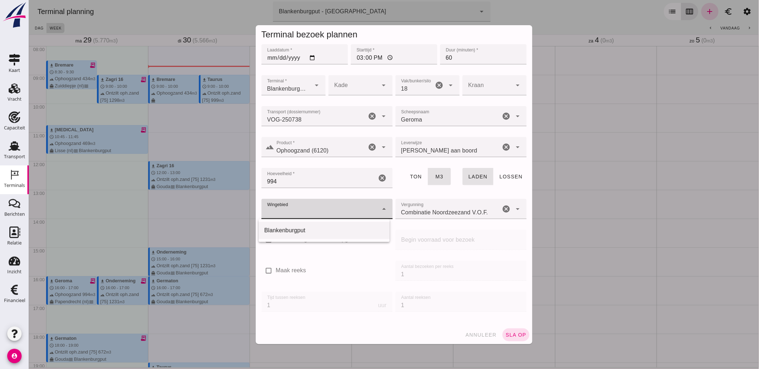
click at [329, 222] on div "Blankenburgput" at bounding box center [323, 230] width 131 height 17
type input "333"
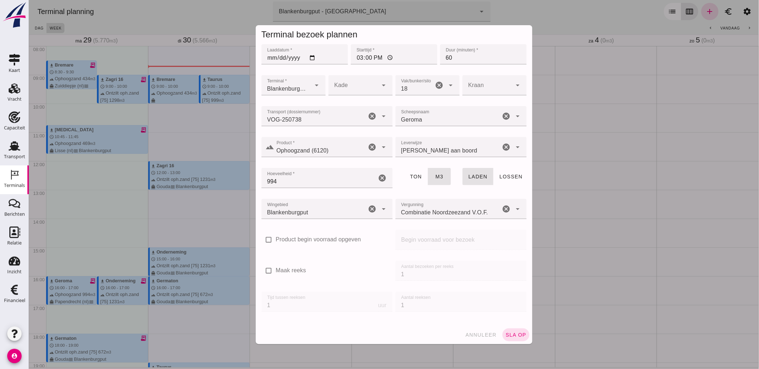
click at [504, 345] on div "Terminal bezoek plannen Laaddatum * Laaddatum * [DATE] Starttijd * Starttijd * …" at bounding box center [394, 184] width 288 height 331
click at [505, 337] on span "sla op" at bounding box center [515, 335] width 21 height 6
